Goal: Task Accomplishment & Management: Use online tool/utility

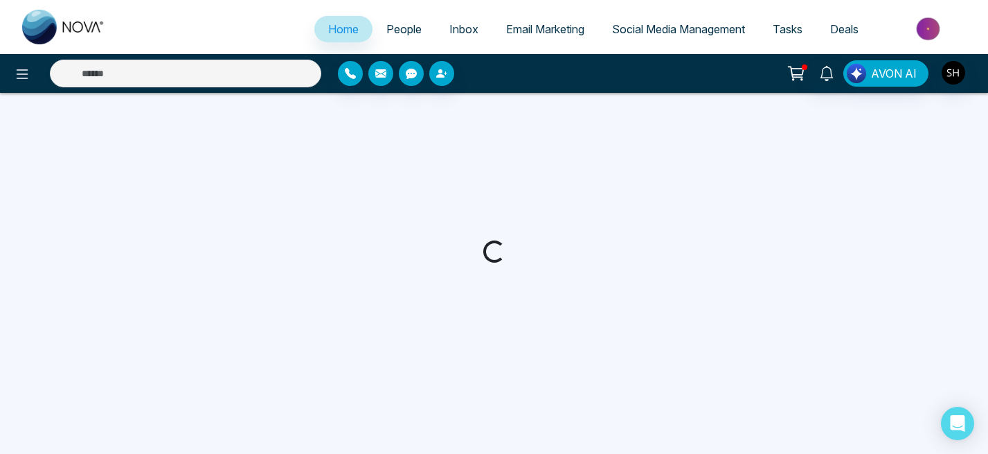
select select "*"
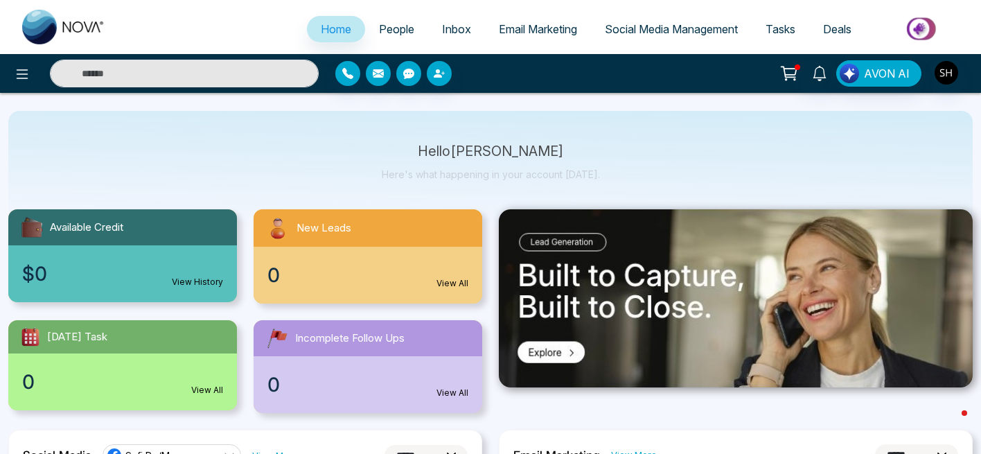
scroll to position [40, 0]
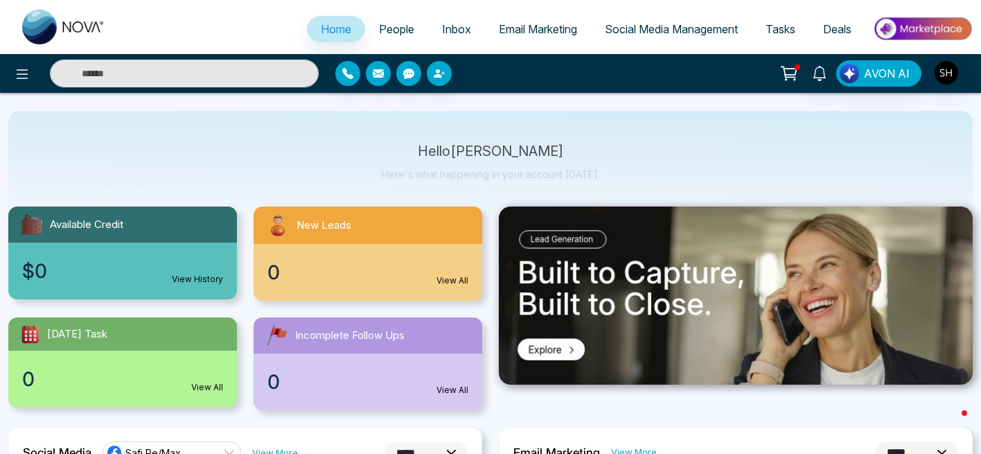
click at [557, 240] on img at bounding box center [736, 295] width 474 height 178
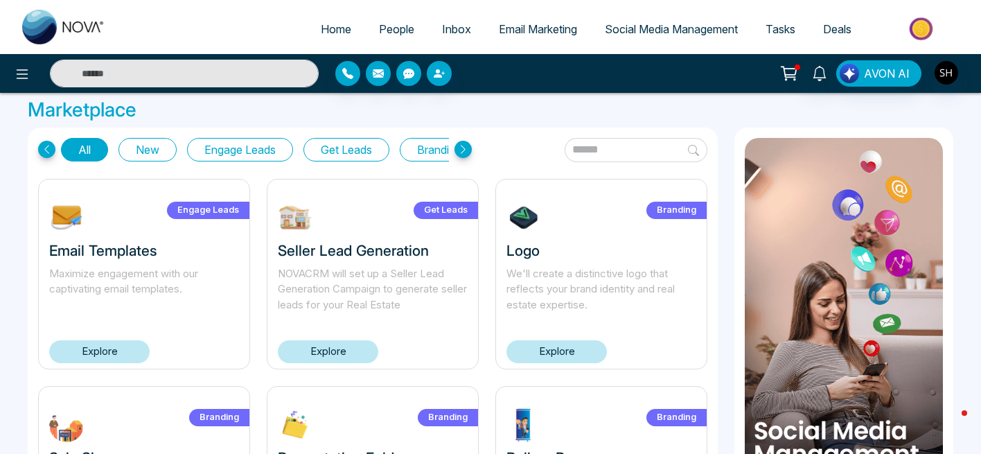
scroll to position [6, 0]
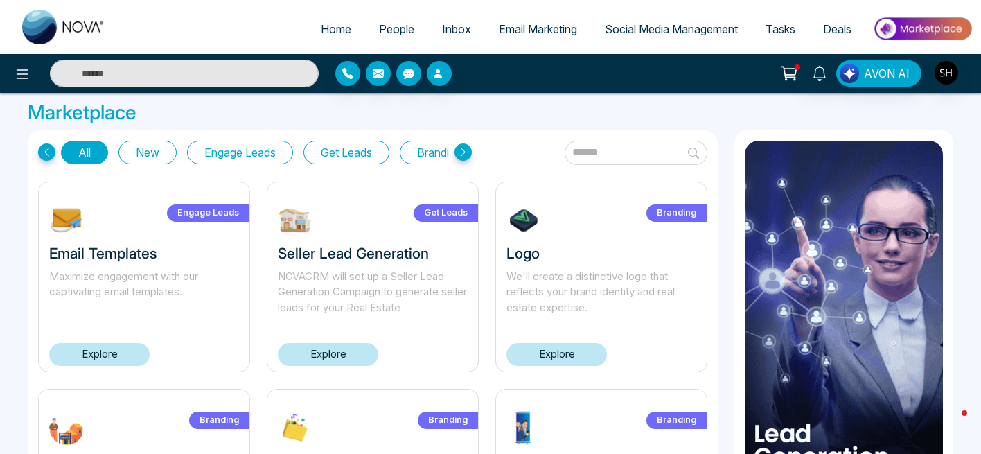
click at [646, 28] on span "Social Media Management" at bounding box center [671, 29] width 133 height 14
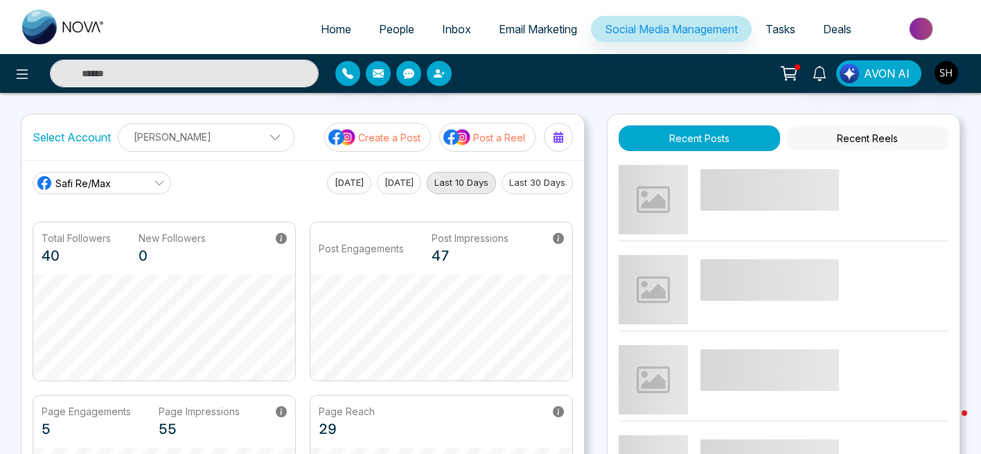
click at [483, 137] on p "Post a Reel" at bounding box center [499, 137] width 52 height 15
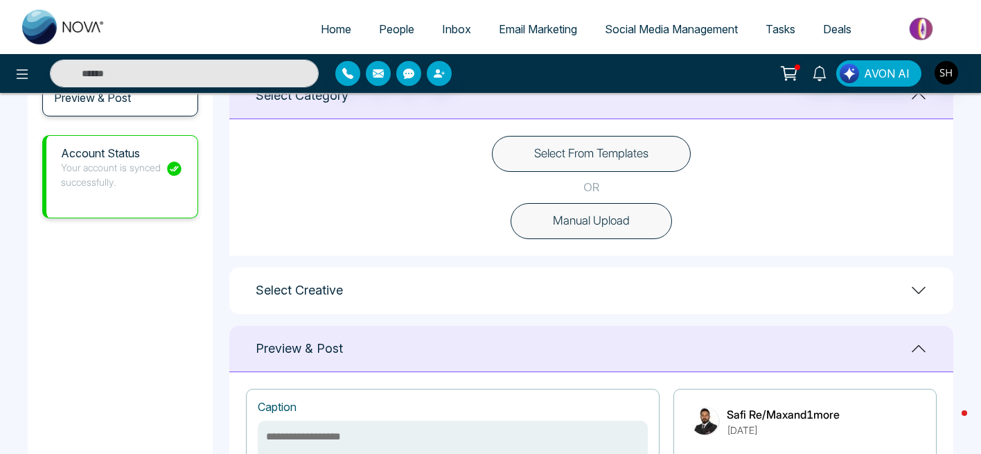
scroll to position [377, 0]
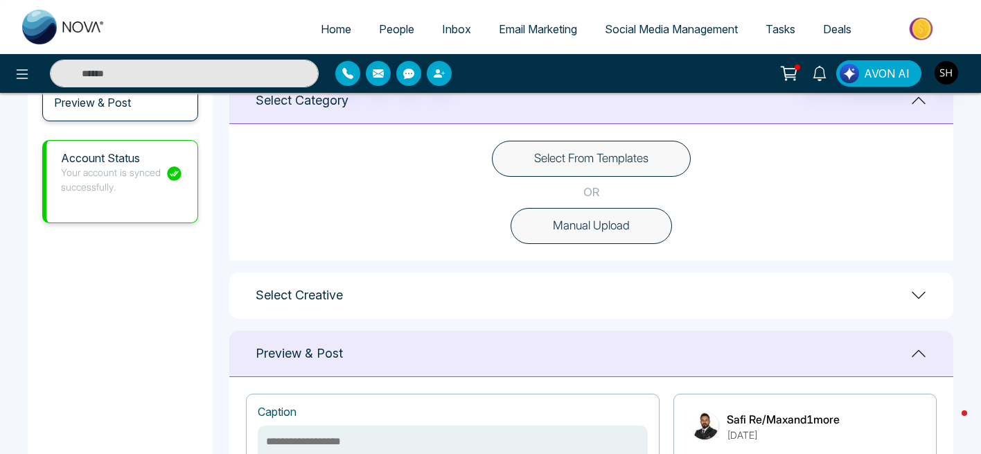
click at [562, 155] on button "Select From Templates" at bounding box center [591, 159] width 199 height 36
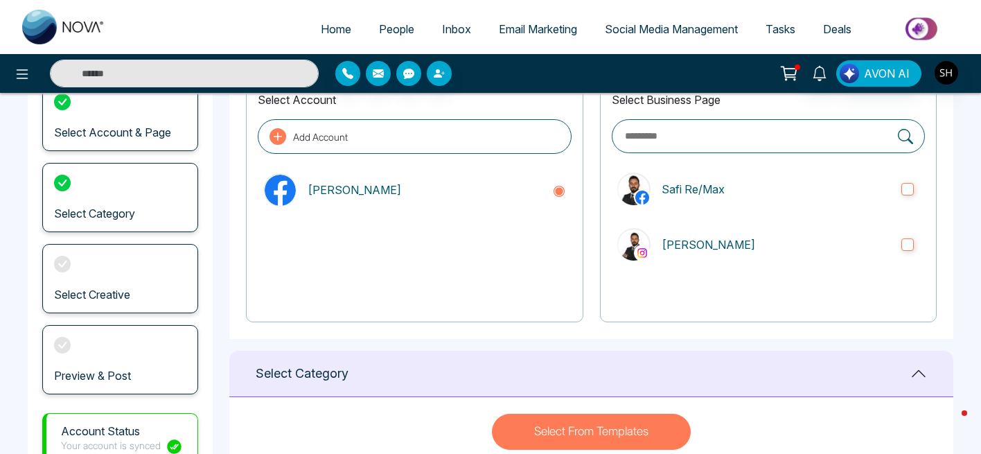
scroll to position [0, 0]
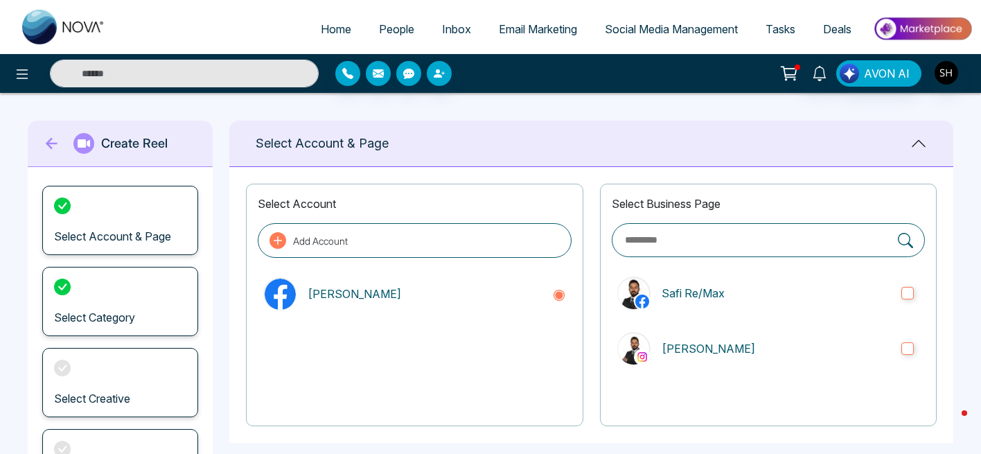
click at [629, 28] on span "Social Media Management" at bounding box center [671, 29] width 133 height 14
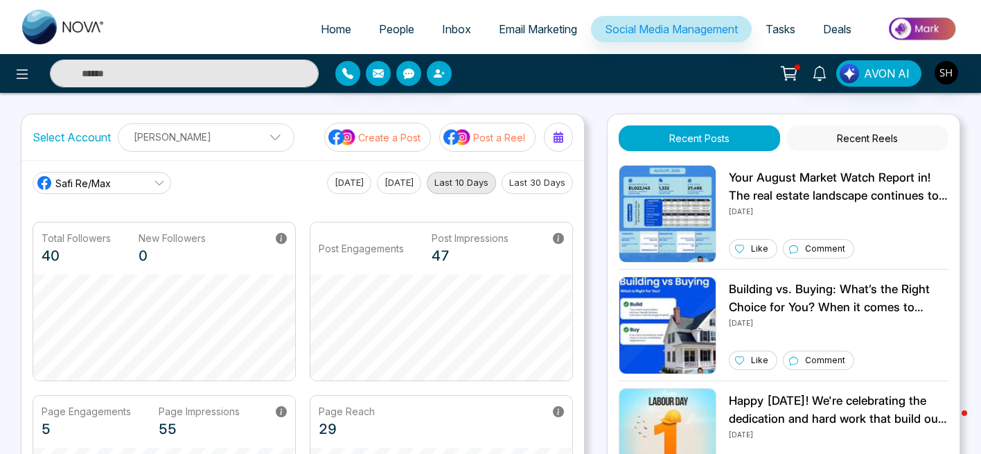
click at [369, 143] on p "Create a Post" at bounding box center [389, 137] width 62 height 15
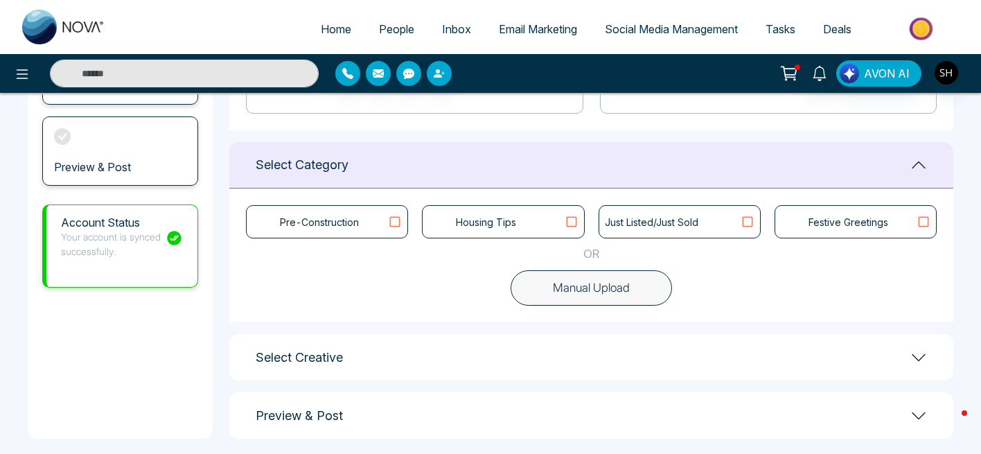
scroll to position [314, 0]
click at [394, 222] on icon at bounding box center [395, 220] width 18 height 14
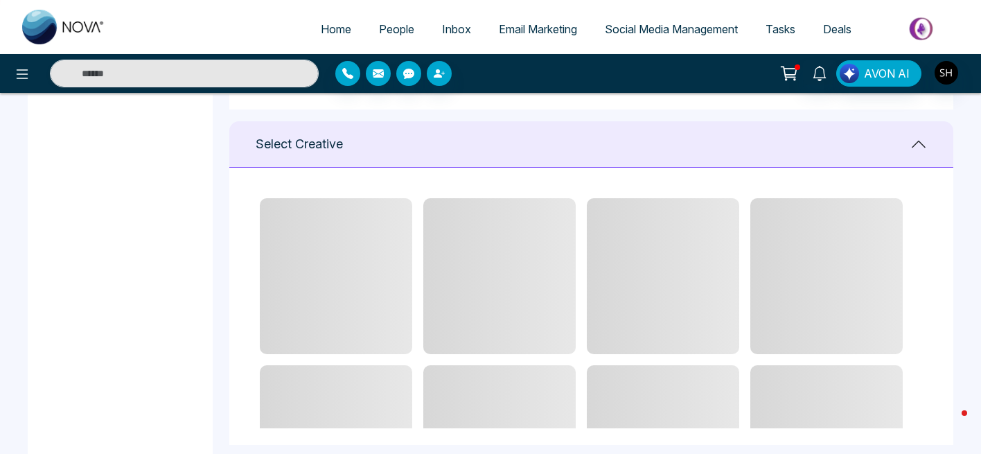
scroll to position [528, 0]
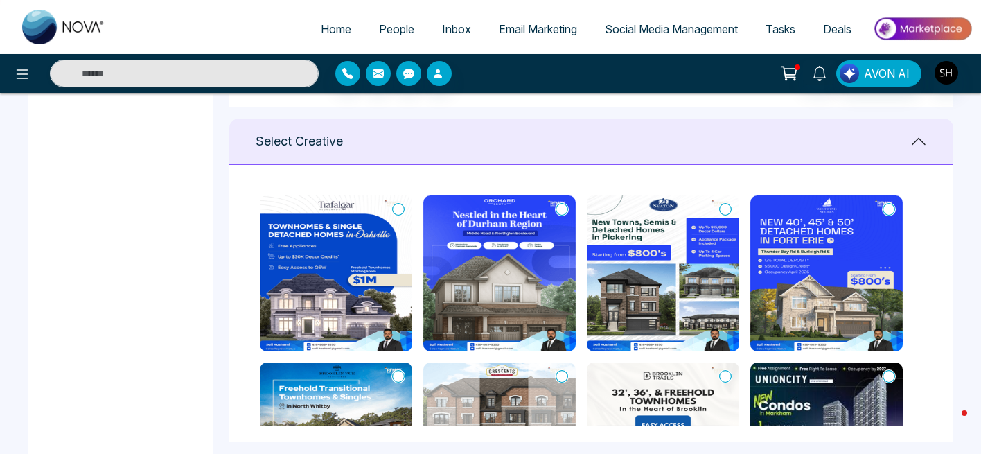
click at [398, 203] on icon at bounding box center [398, 209] width 12 height 12
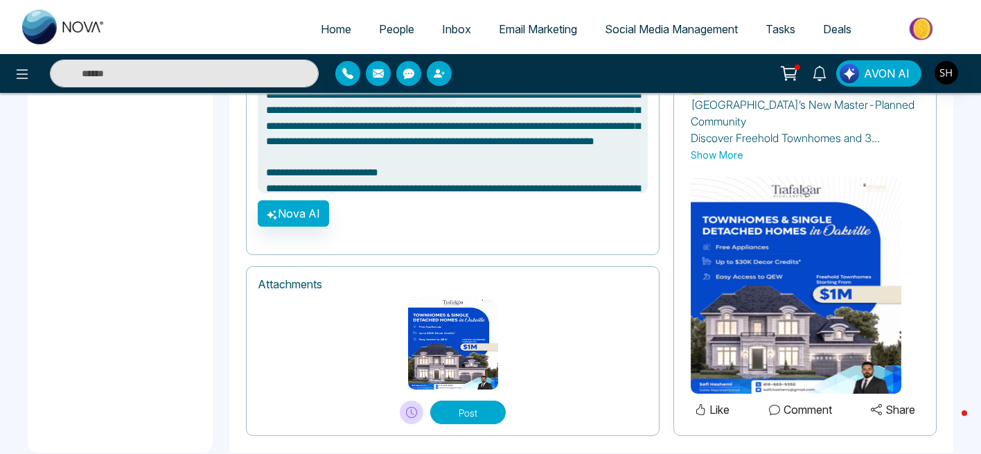
scroll to position [1021, 0]
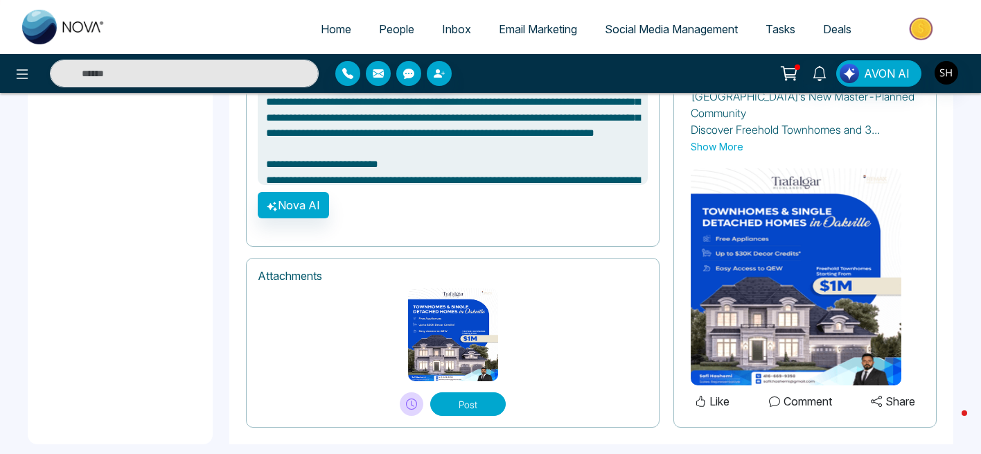
click at [476, 392] on button "Post" at bounding box center [467, 404] width 75 height 24
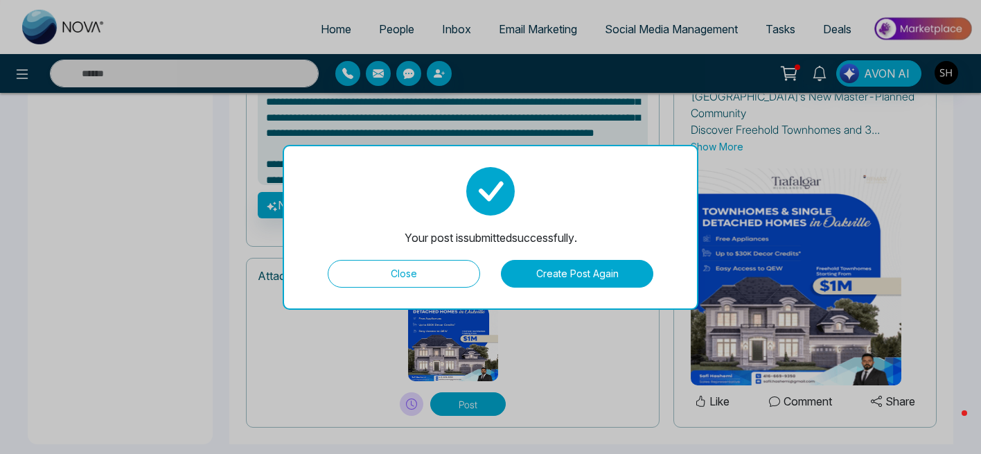
type textarea "**********"
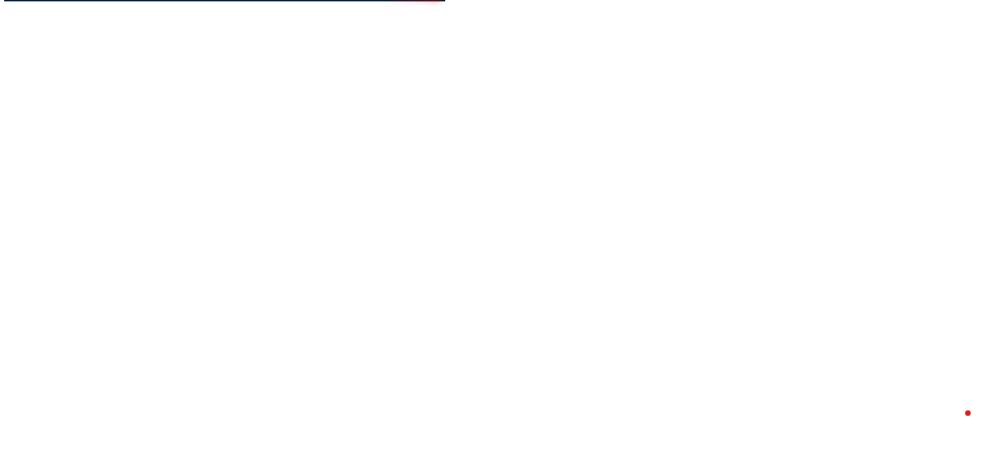
scroll to position [0, 0]
